Goal: Task Accomplishment & Management: Manage account settings

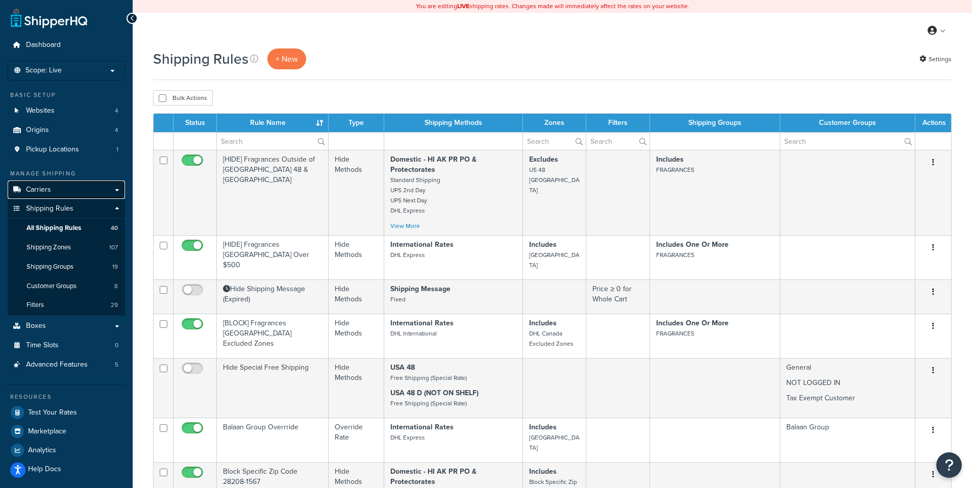
click at [56, 187] on link "Carriers" at bounding box center [66, 190] width 117 height 19
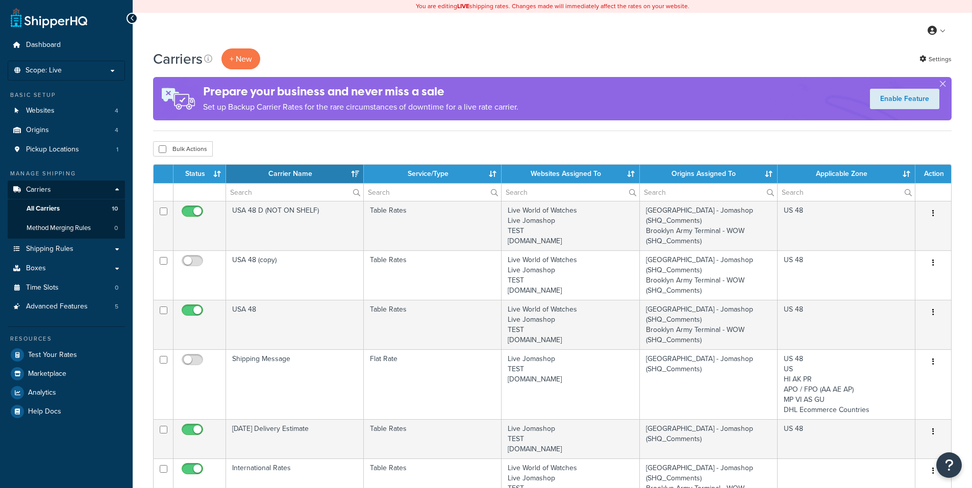
select select "15"
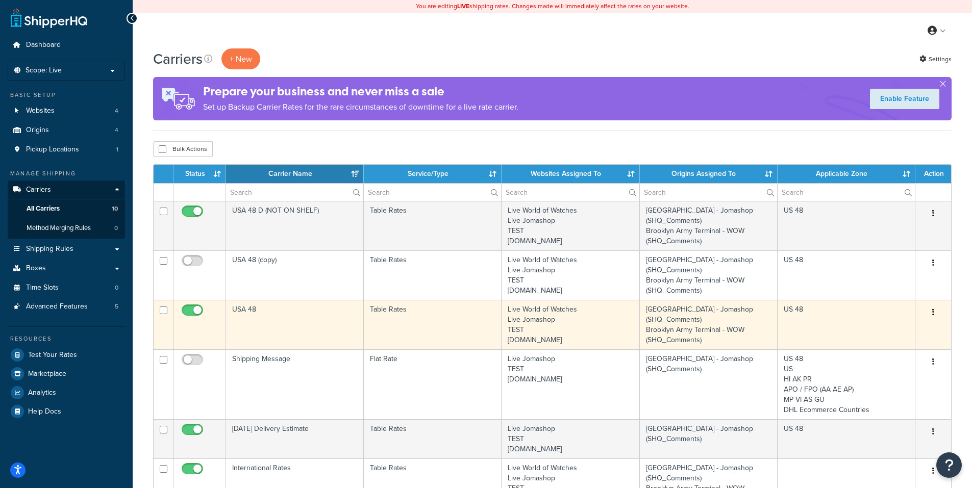
click at [934, 313] on icon "button" at bounding box center [933, 312] width 2 height 7
click at [908, 328] on link "Edit" at bounding box center [891, 333] width 81 height 21
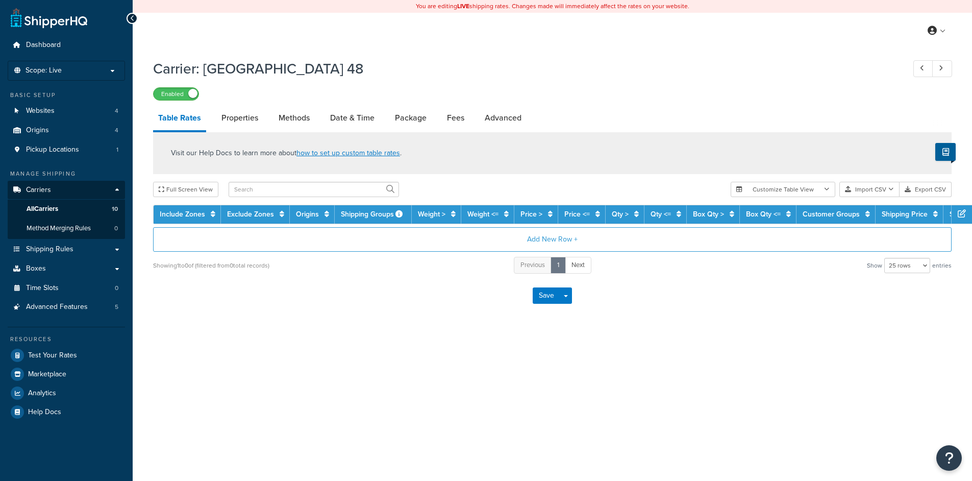
select select "25"
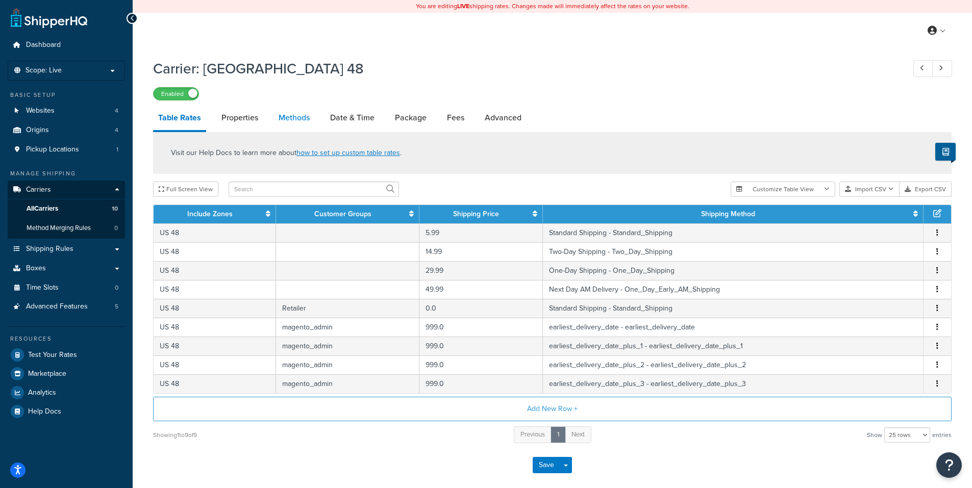
click at [286, 120] on link "Methods" at bounding box center [293, 118] width 41 height 24
select select "25"
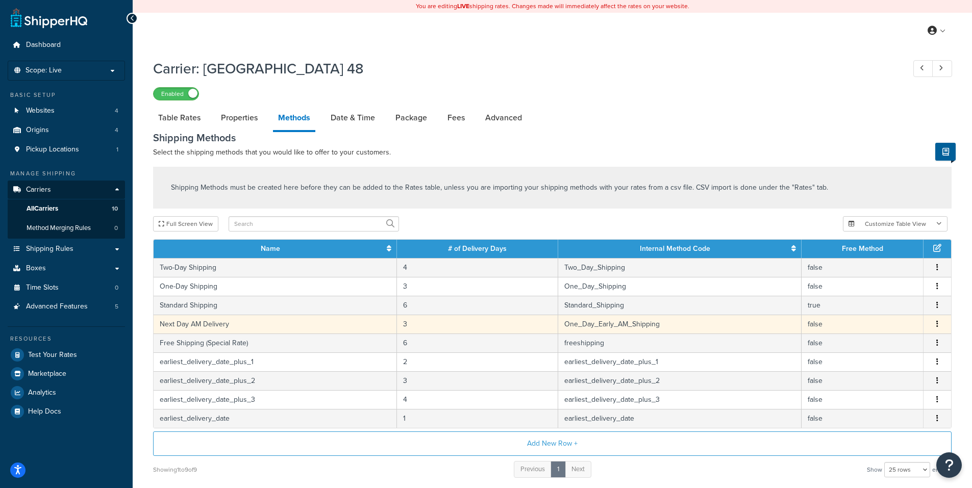
click at [937, 326] on icon "button" at bounding box center [937, 323] width 2 height 7
click at [886, 316] on div "Edit" at bounding box center [885, 315] width 72 height 21
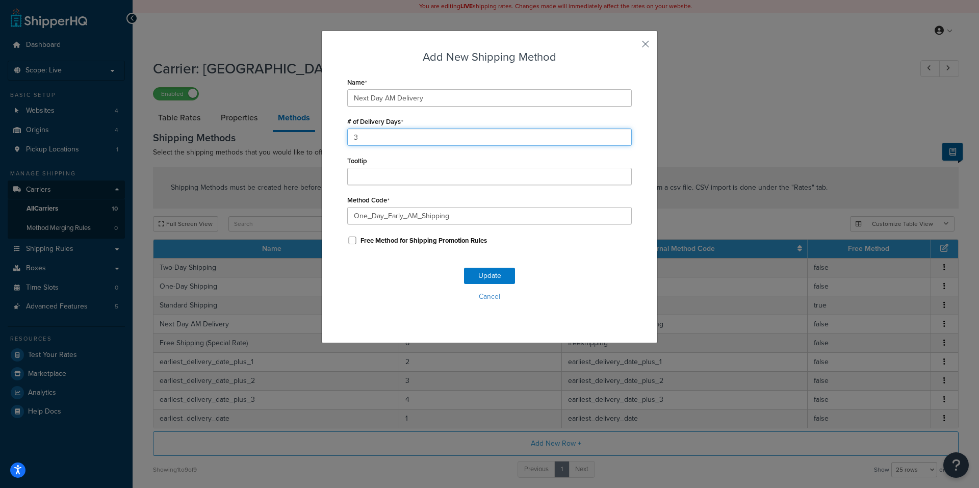
drag, startPoint x: 350, startPoint y: 139, endPoint x: 332, endPoint y: 139, distance: 18.4
click at [332, 139] on div "Add New Shipping Method Name Next Day AM Delivery # of Delivery Days 3 Tooltip …" at bounding box center [489, 187] width 337 height 313
type input "1"
click at [466, 278] on button "Update" at bounding box center [489, 276] width 51 height 16
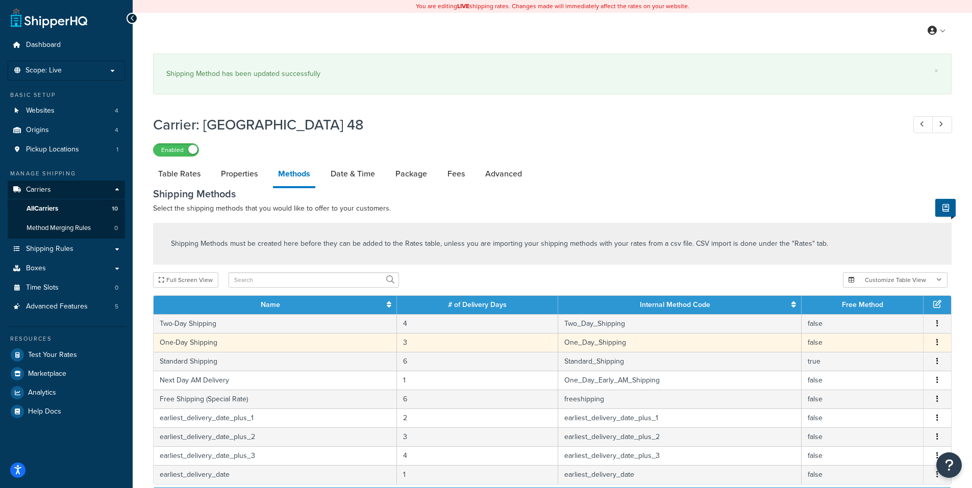
click at [937, 345] on icon "button" at bounding box center [937, 342] width 2 height 7
click at [880, 333] on div "Edit" at bounding box center [885, 333] width 72 height 21
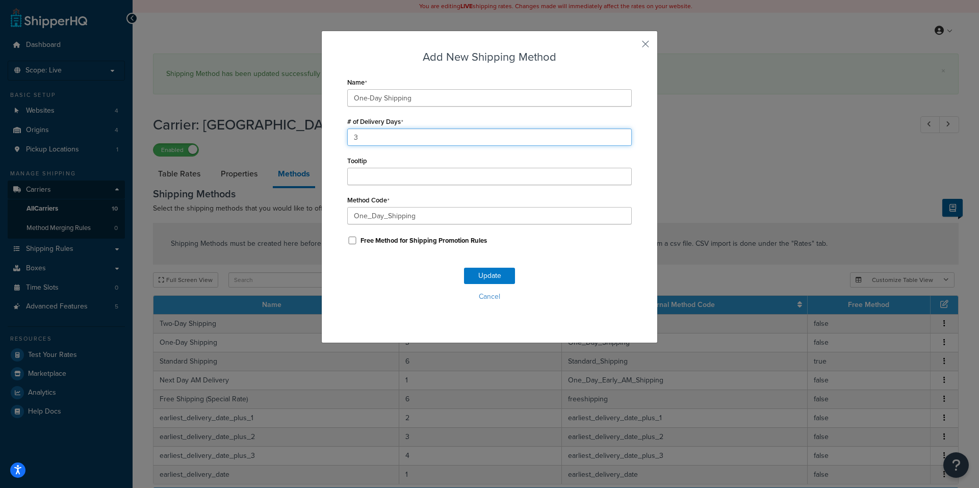
drag, startPoint x: 350, startPoint y: 143, endPoint x: 316, endPoint y: 148, distance: 34.6
click at [317, 145] on div "Add New Shipping Method Name One-Day Shipping # of Delivery Days 3 Tooltip Meth…" at bounding box center [489, 244] width 979 height 488
type input "1"
click at [486, 277] on button "Update" at bounding box center [489, 276] width 51 height 16
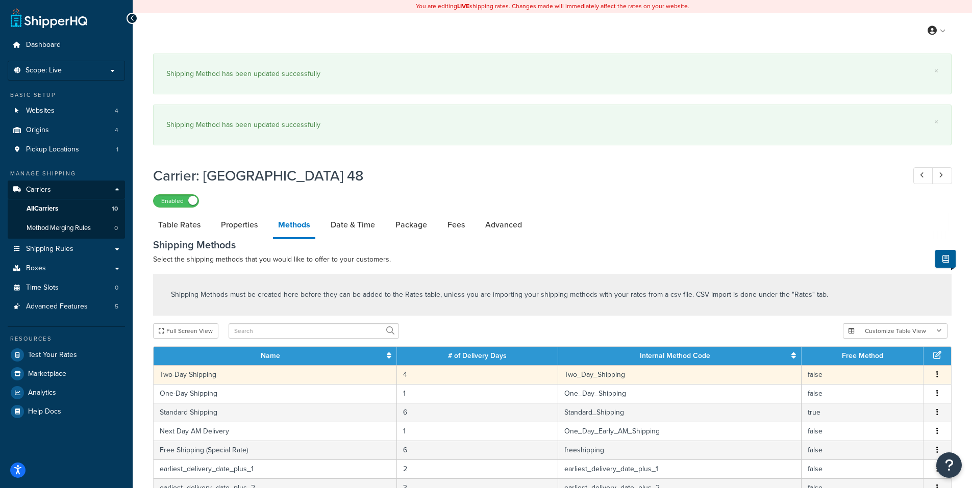
click at [937, 376] on icon "button" at bounding box center [937, 374] width 2 height 7
click at [877, 367] on div "Edit" at bounding box center [885, 366] width 72 height 21
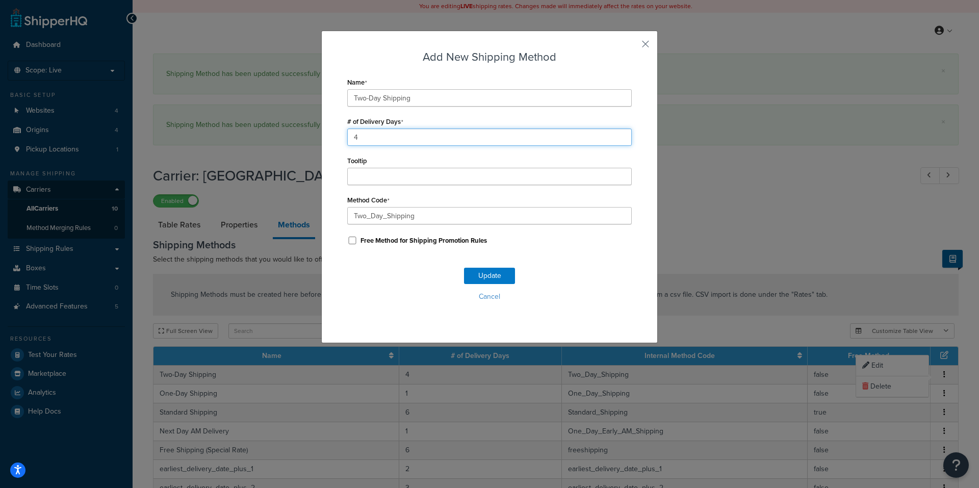
drag, startPoint x: 337, startPoint y: 135, endPoint x: 293, endPoint y: 136, distance: 43.9
click at [293, 136] on div "Add New Shipping Method Name Two-Day Shipping # of Delivery Days 4 Tooltip Meth…" at bounding box center [489, 244] width 979 height 488
type input "2"
click at [483, 281] on button "Update" at bounding box center [489, 276] width 51 height 16
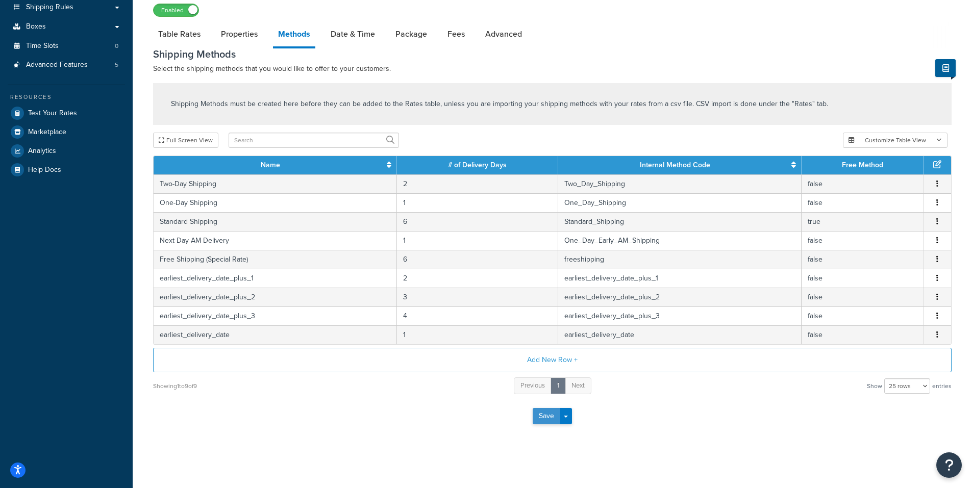
scroll to position [243, 0]
click at [558, 413] on button "Save" at bounding box center [547, 416] width 28 height 16
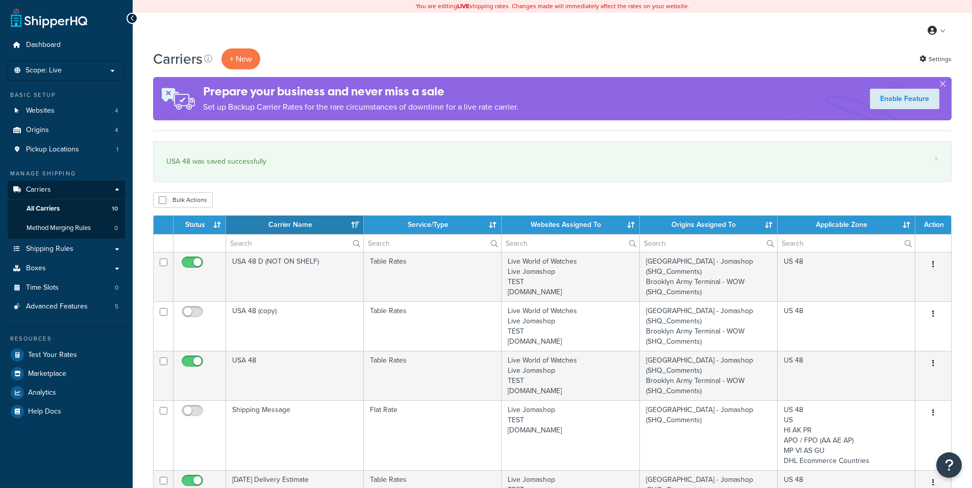
select select "15"
